Goal: Information Seeking & Learning: Learn about a topic

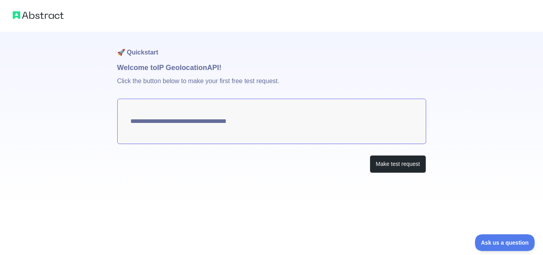
type textarea "**********"
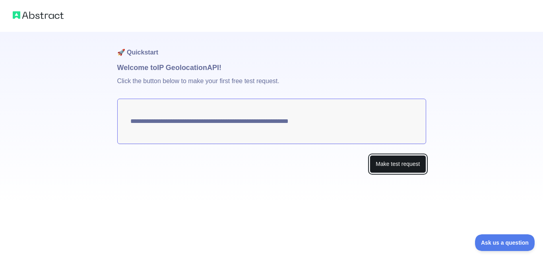
click at [393, 162] on button "Make test request" at bounding box center [398, 164] width 56 height 18
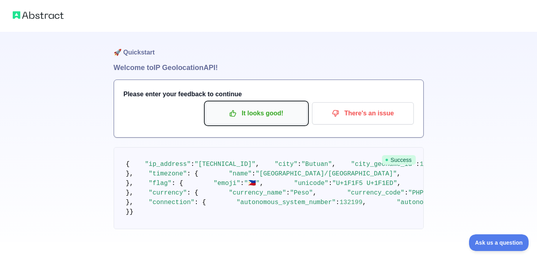
click at [267, 115] on p "It looks good!" at bounding box center [257, 114] width 90 height 14
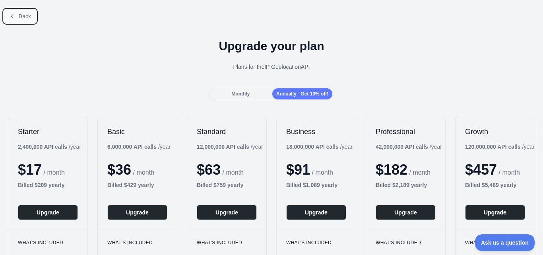
click at [27, 20] on button "Back" at bounding box center [20, 17] width 32 height 14
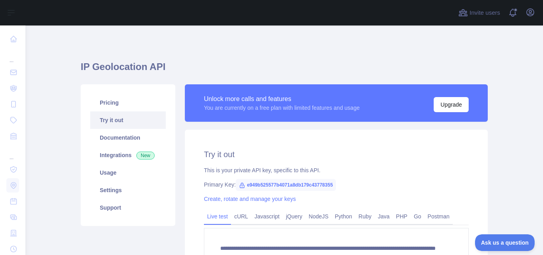
scroll to position [123, 0]
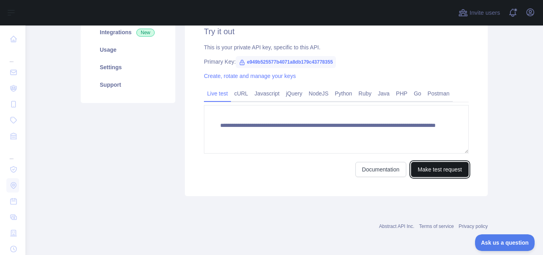
click at [447, 167] on button "Make test request" at bounding box center [440, 169] width 58 height 15
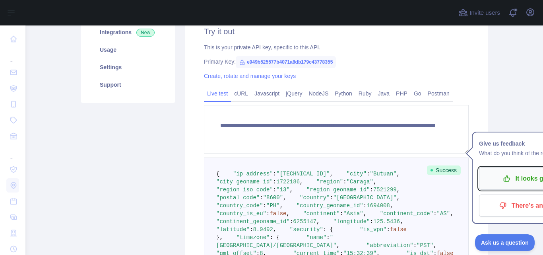
click at [506, 180] on icon "button" at bounding box center [507, 179] width 6 height 6
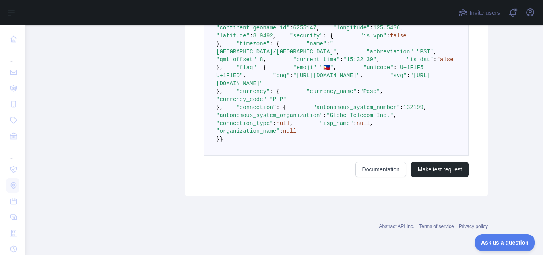
scroll to position [508, 0]
click at [433, 173] on button "Make test request" at bounding box center [440, 169] width 58 height 15
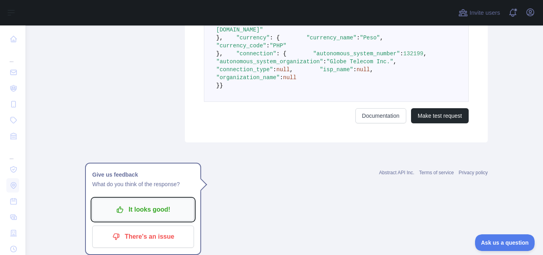
click at [173, 203] on p "It looks good!" at bounding box center [143, 210] width 90 height 14
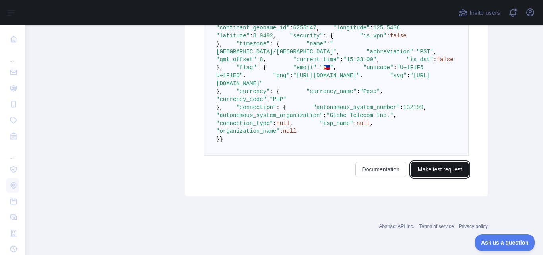
click at [444, 173] on button "Make test request" at bounding box center [440, 169] width 58 height 15
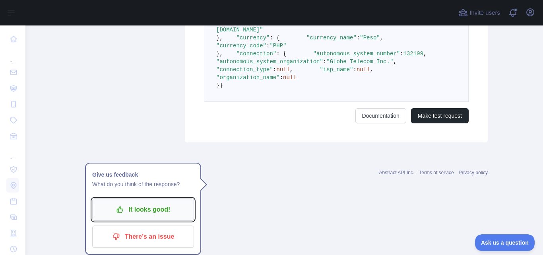
click at [172, 203] on p "It looks good!" at bounding box center [143, 210] width 90 height 14
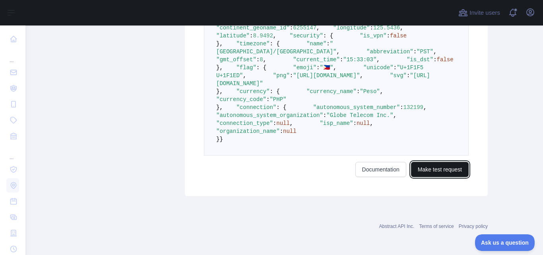
click at [442, 171] on button "Make test request" at bounding box center [440, 169] width 58 height 15
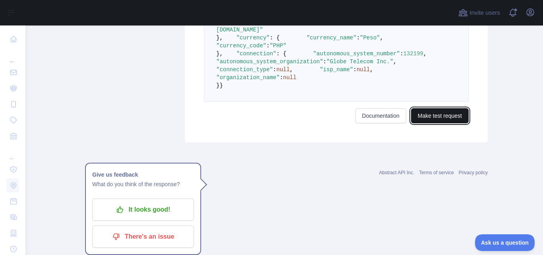
click at [442, 123] on button "Make test request" at bounding box center [440, 115] width 58 height 15
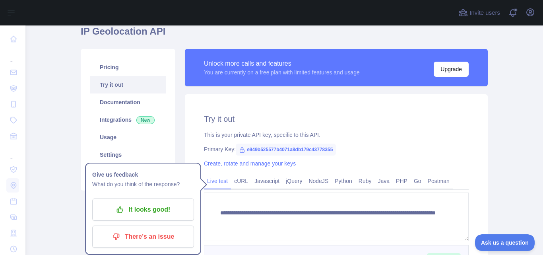
scroll to position [41, 0]
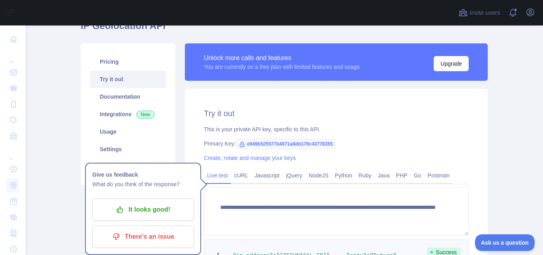
click at [134, 189] on div "Give us feedback What do you think of the response? It looks good! There's an i…" at bounding box center [143, 209] width 116 height 92
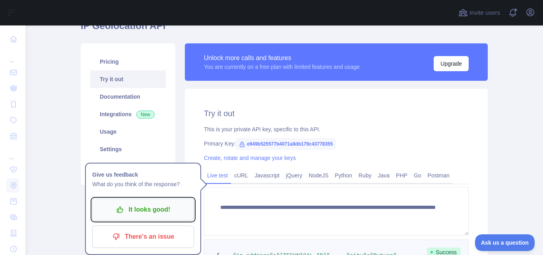
click at [133, 205] on p "It looks good!" at bounding box center [143, 210] width 90 height 14
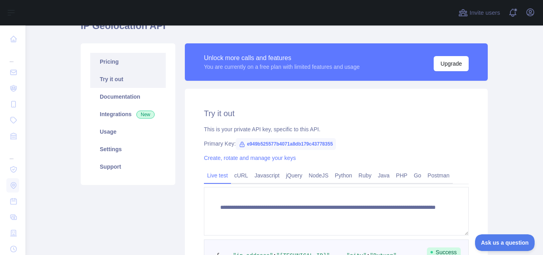
click at [115, 64] on link "Pricing" at bounding box center [128, 62] width 76 height 18
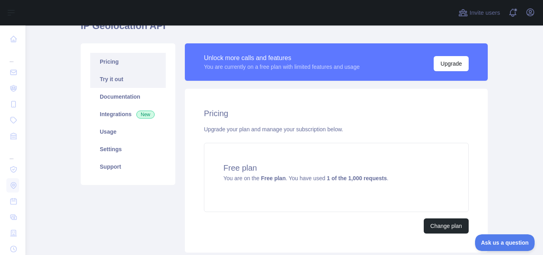
click at [114, 82] on link "Try it out" at bounding box center [128, 79] width 76 height 18
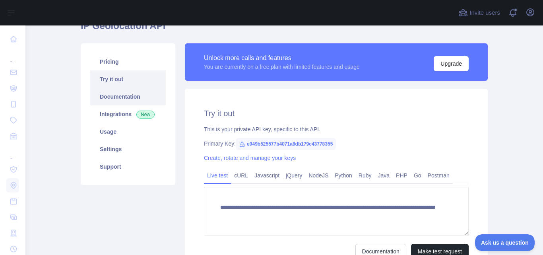
click at [120, 95] on link "Documentation" at bounding box center [128, 97] width 76 height 18
click at [122, 114] on link "Integrations New" at bounding box center [128, 114] width 76 height 18
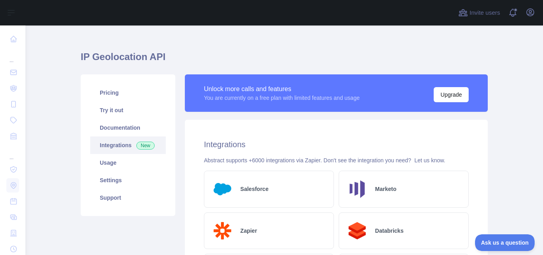
scroll to position [8, 0]
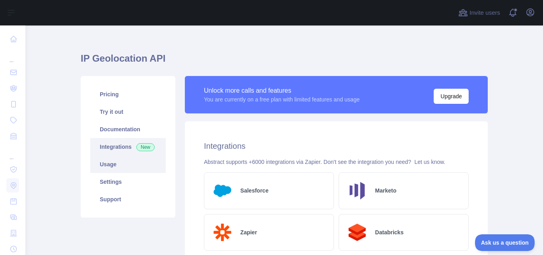
click at [137, 164] on link "Usage" at bounding box center [128, 165] width 76 height 18
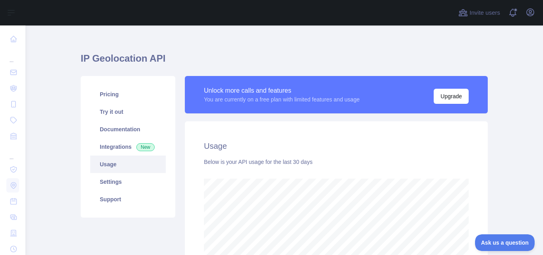
scroll to position [230, 512]
click at [125, 184] on link "Settings" at bounding box center [128, 182] width 76 height 18
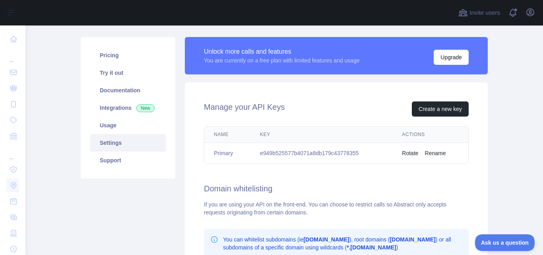
scroll to position [64, 0]
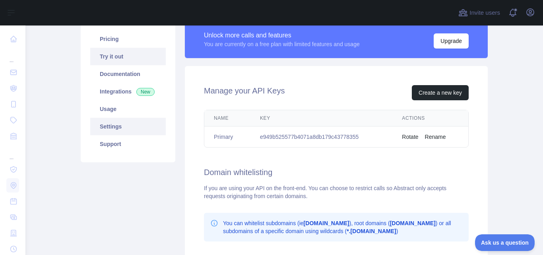
click at [125, 61] on link "Try it out" at bounding box center [128, 57] width 76 height 18
